Goal: Transaction & Acquisition: Purchase product/service

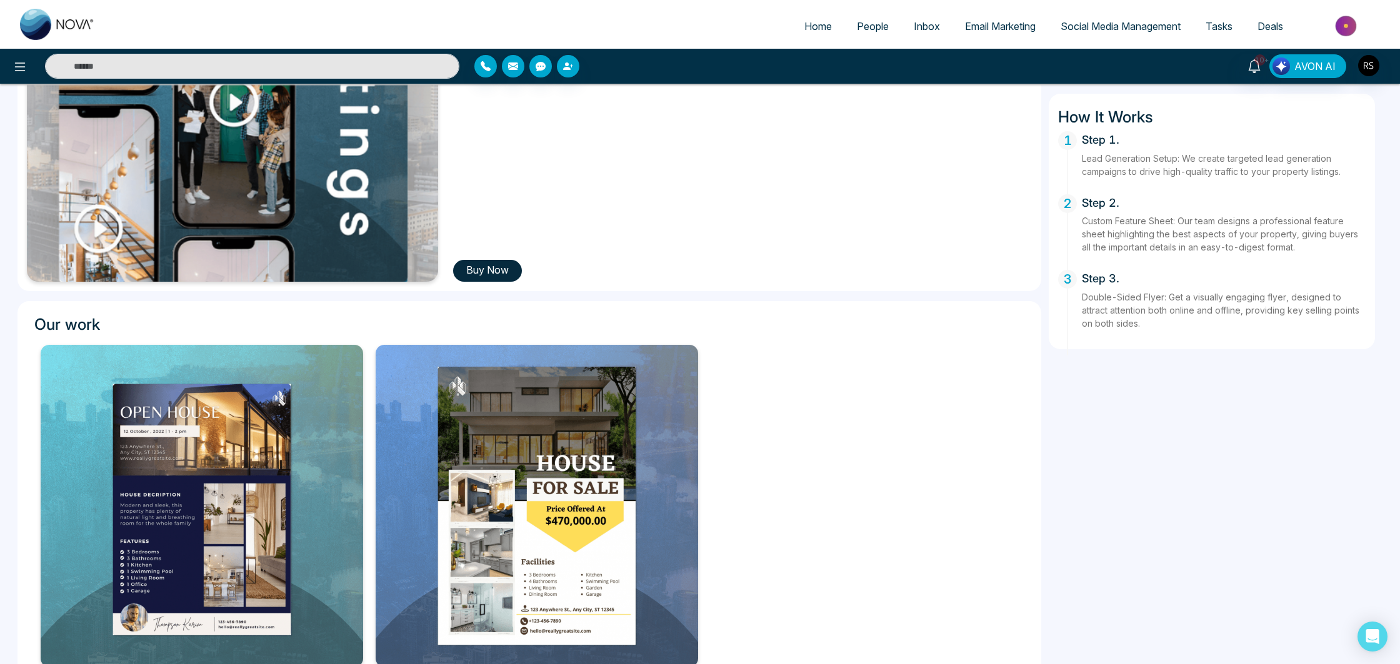
scroll to position [260, 0]
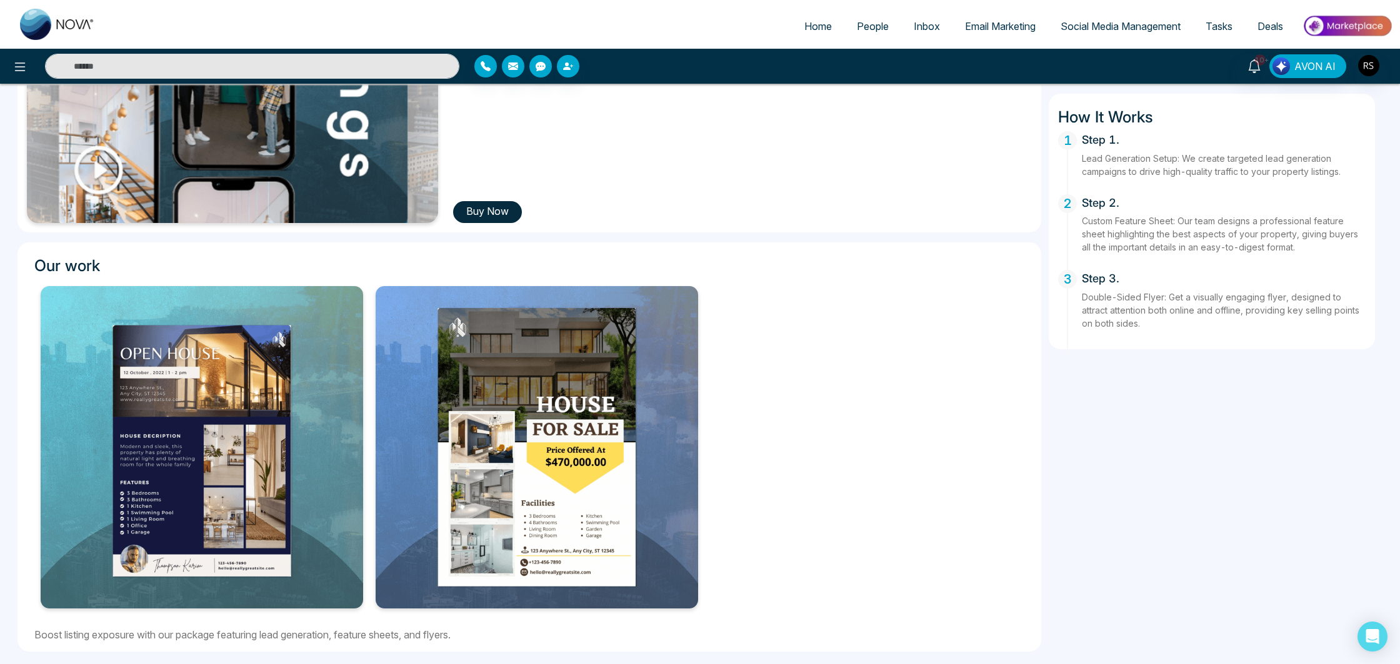
click at [509, 209] on button "Buy Now" at bounding box center [487, 212] width 69 height 22
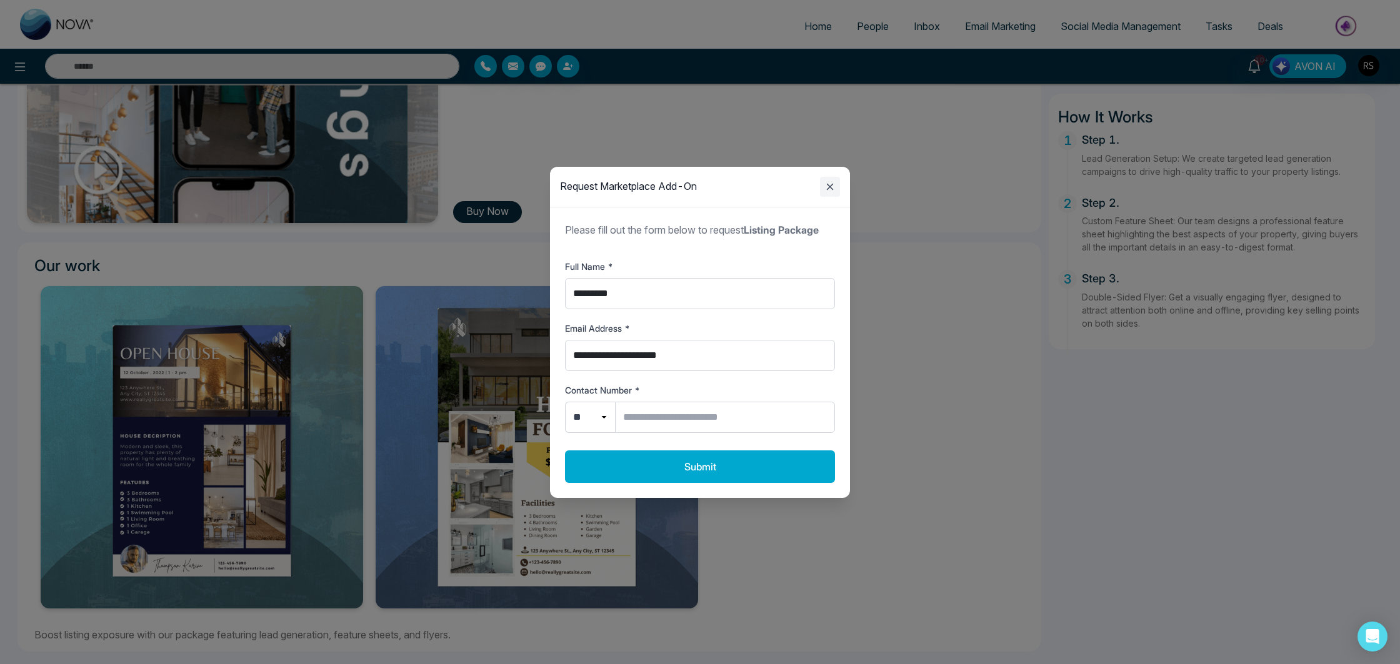
click at [828, 184] on icon "Close modal" at bounding box center [830, 186] width 7 height 7
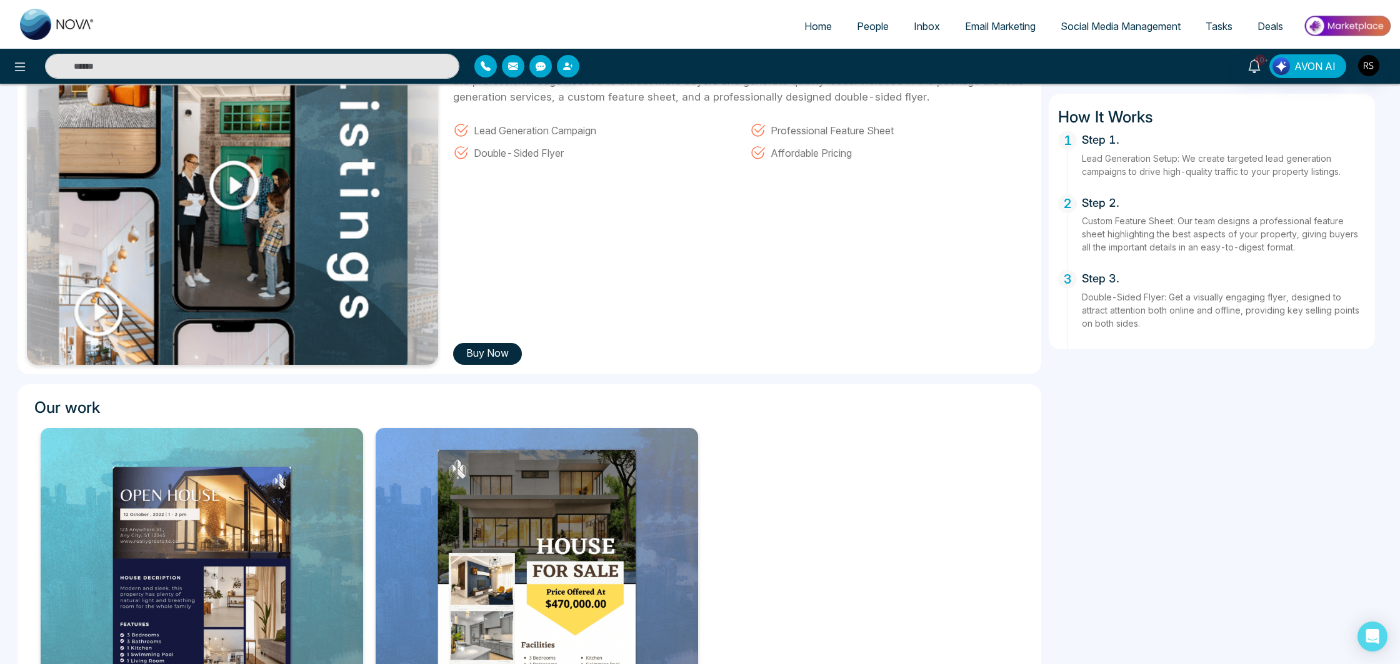
scroll to position [0, 0]
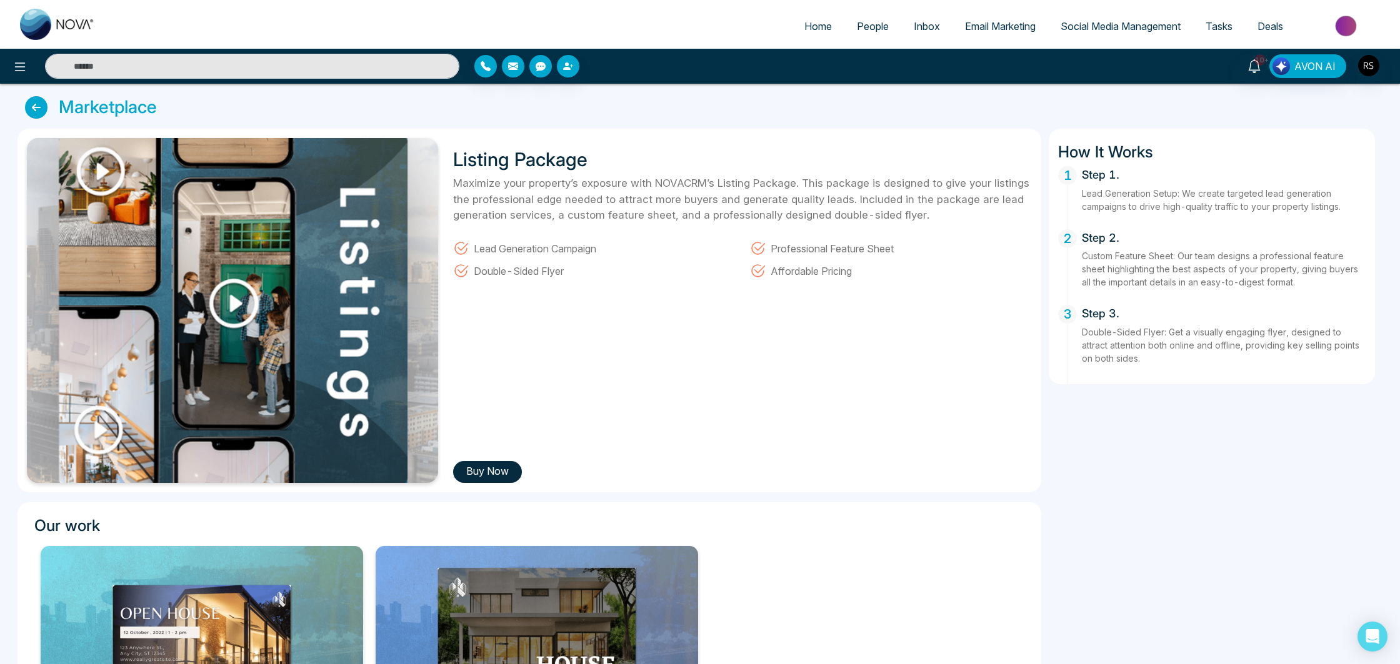
click at [41, 111] on icon at bounding box center [36, 107] width 22 height 22
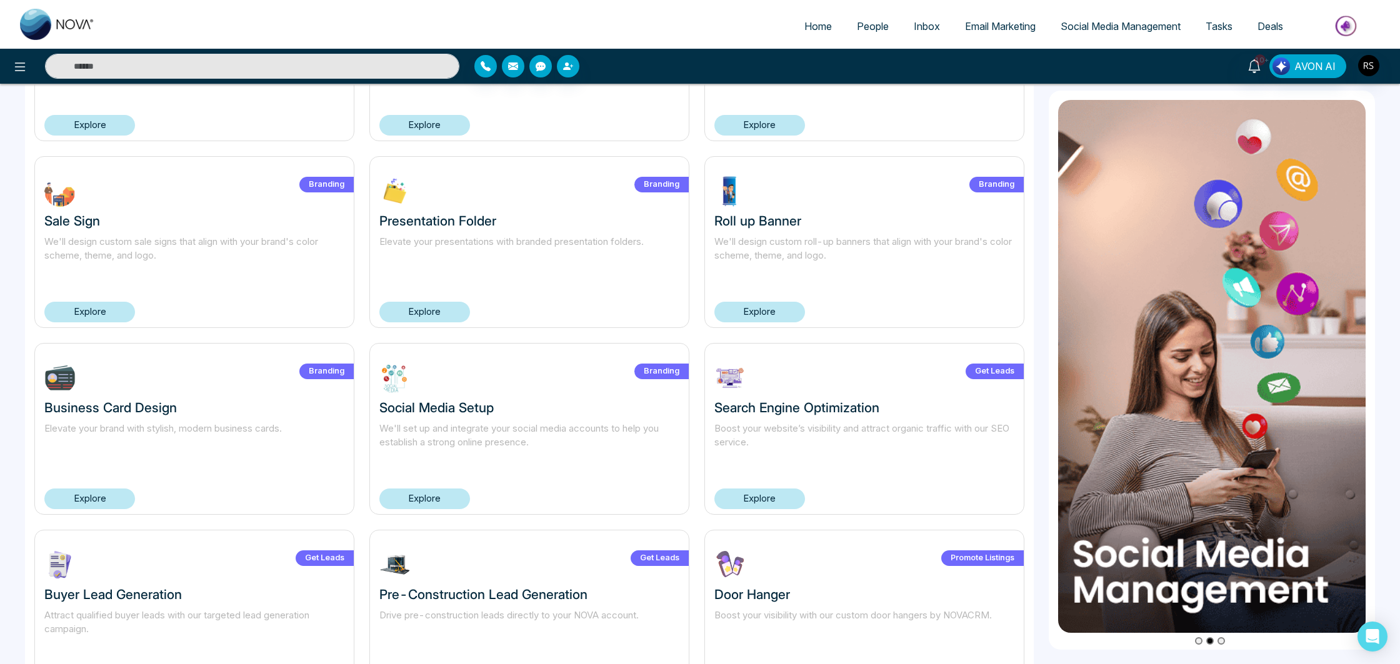
scroll to position [315, 0]
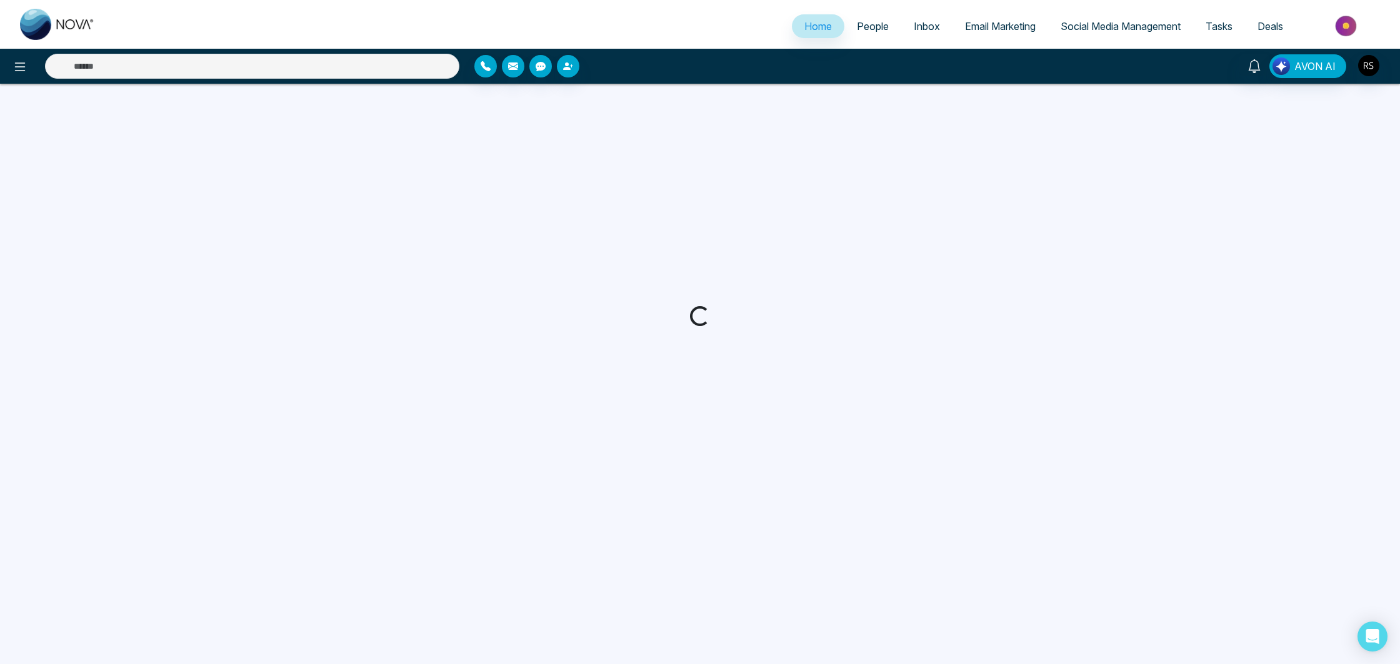
select select "*"
